Goal: Find specific page/section: Find specific page/section

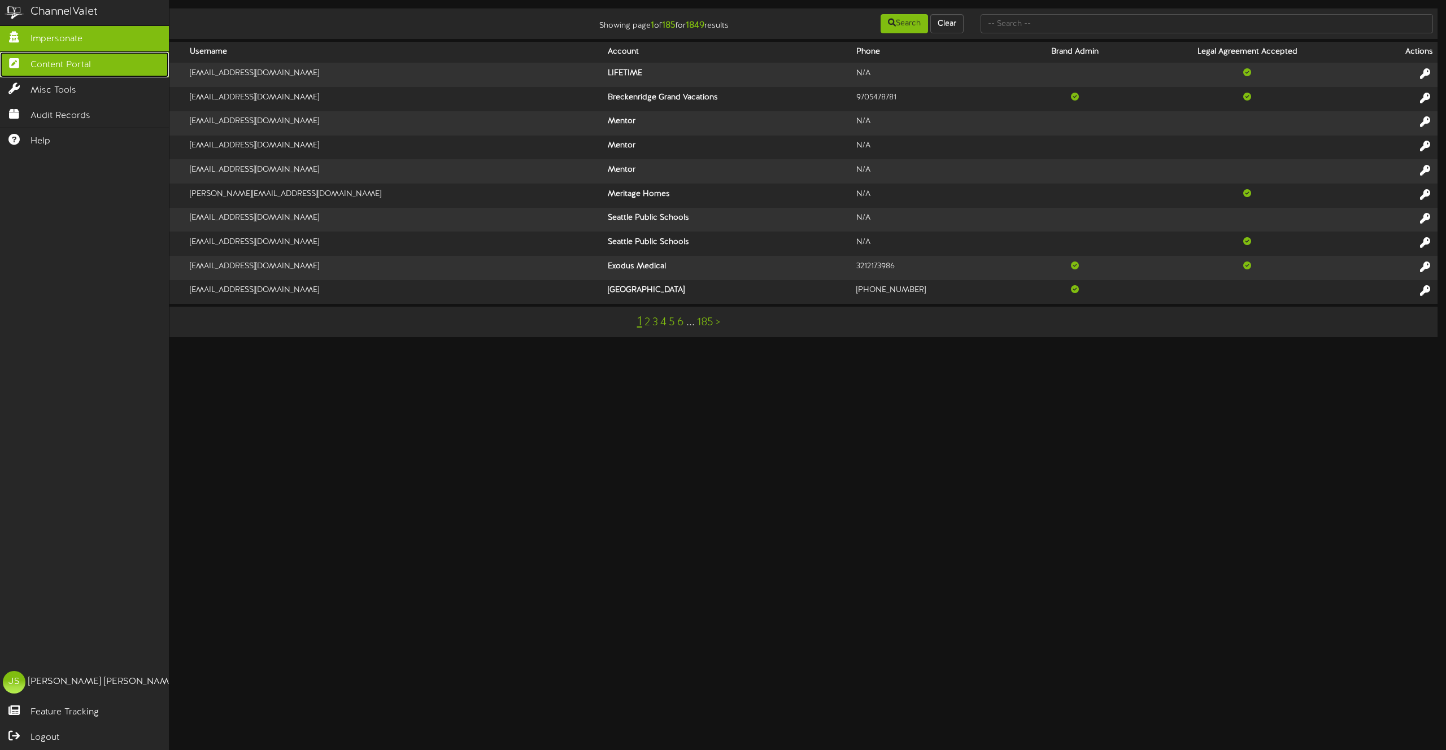
click at [36, 63] on span "Content Portal" at bounding box center [60, 65] width 60 height 13
